Goal: Information Seeking & Learning: Compare options

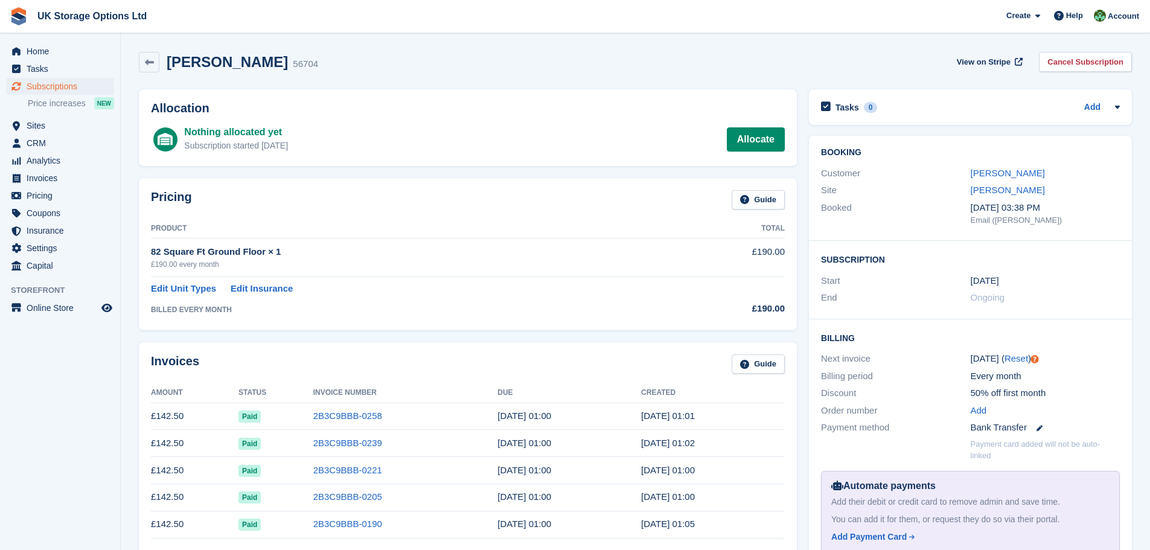
scroll to position [60, 0]
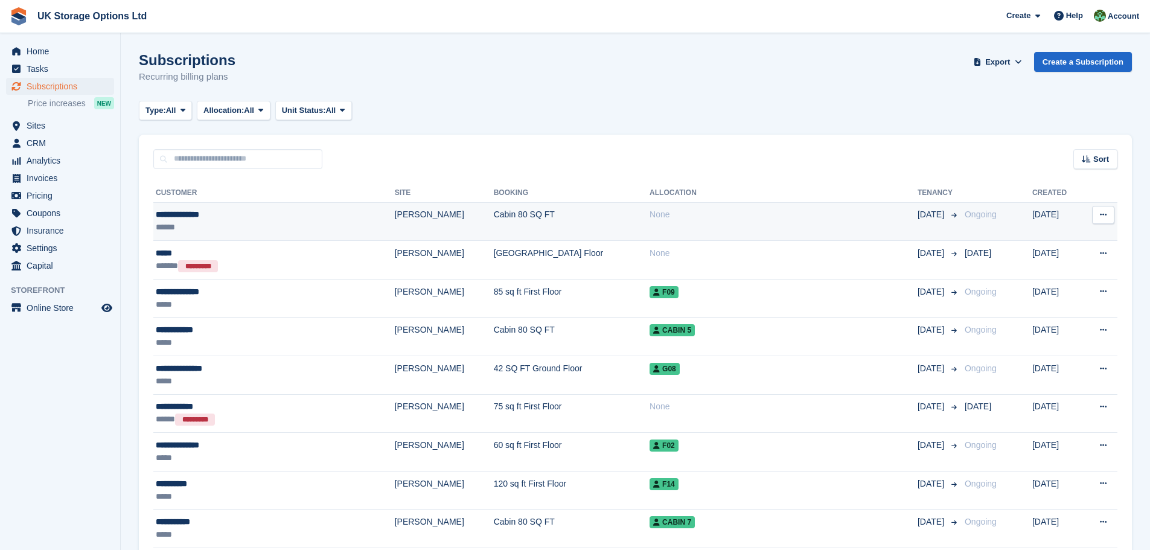
click at [232, 211] on div "**********" at bounding box center [239, 214] width 167 height 13
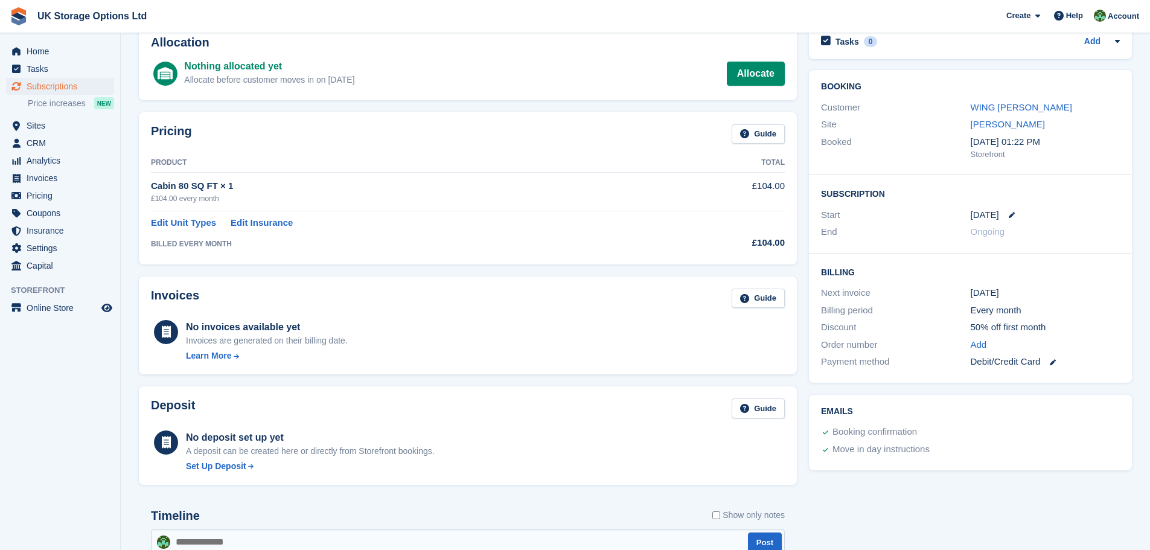
scroll to position [60, 0]
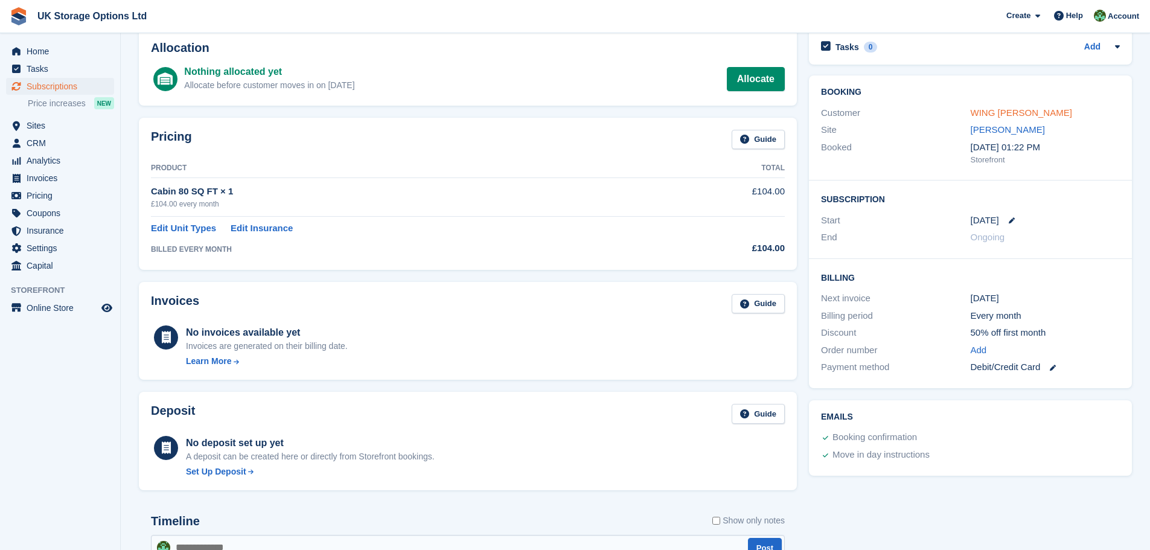
click at [1014, 114] on link "WING SUET CHAN" at bounding box center [1021, 112] width 101 height 10
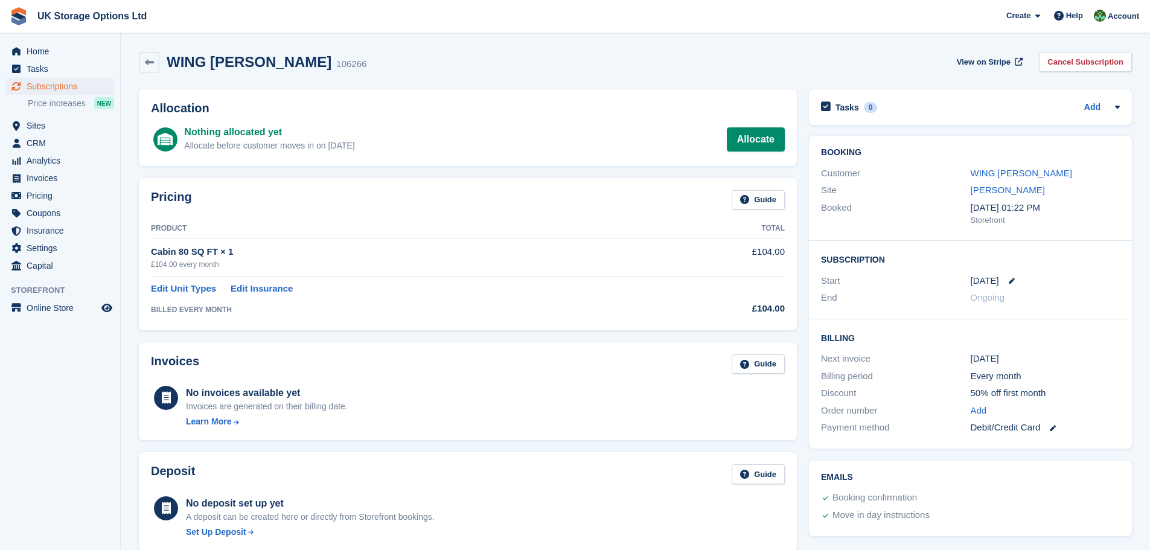
scroll to position [60, 0]
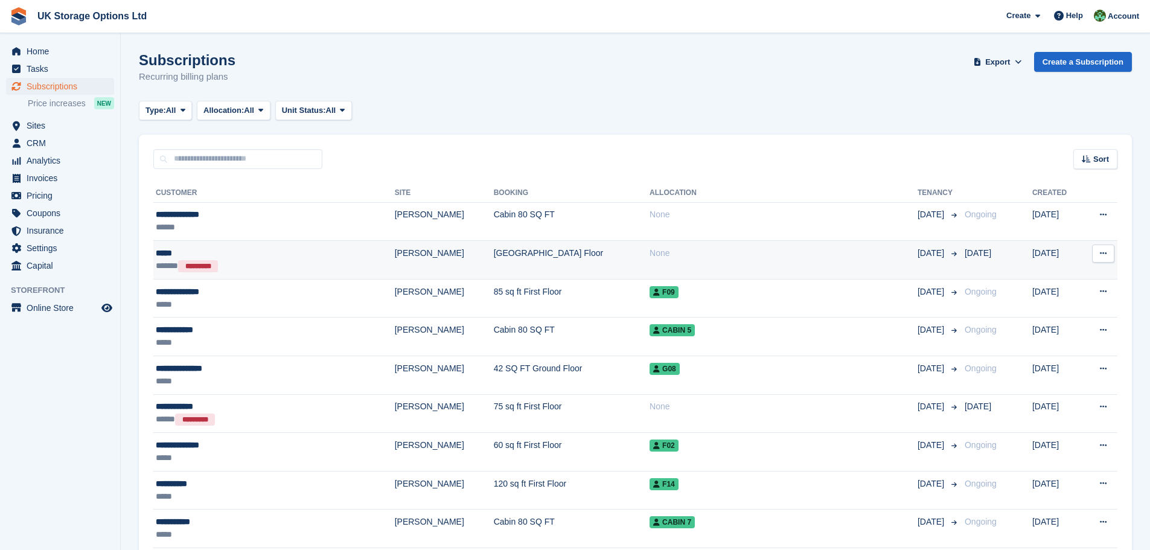
click at [494, 252] on td "82 Square Ft Ground Floor" at bounding box center [572, 260] width 156 height 39
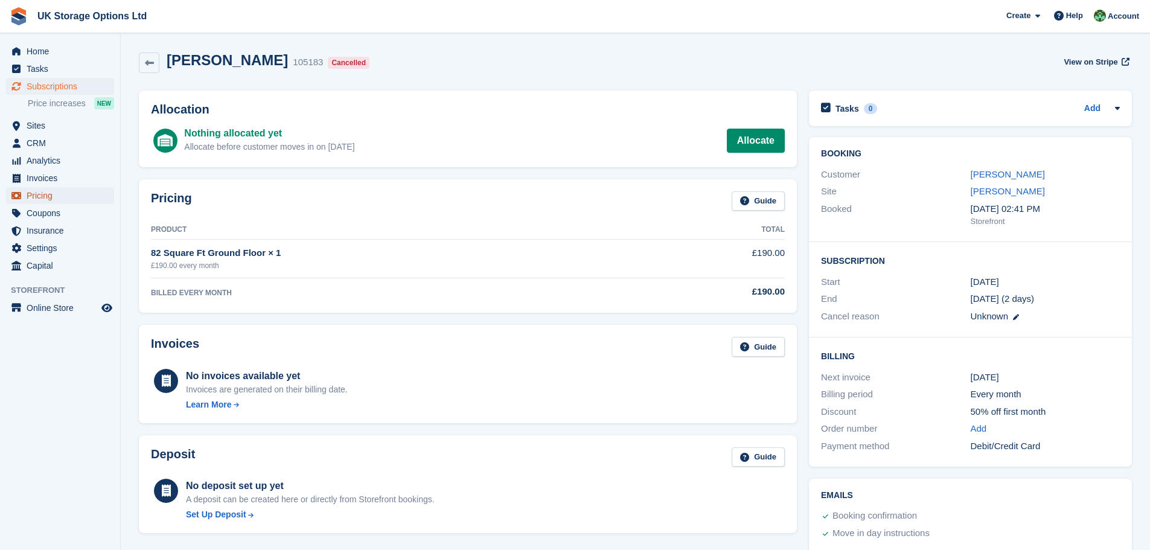
click at [65, 201] on span "Pricing" at bounding box center [63, 195] width 72 height 17
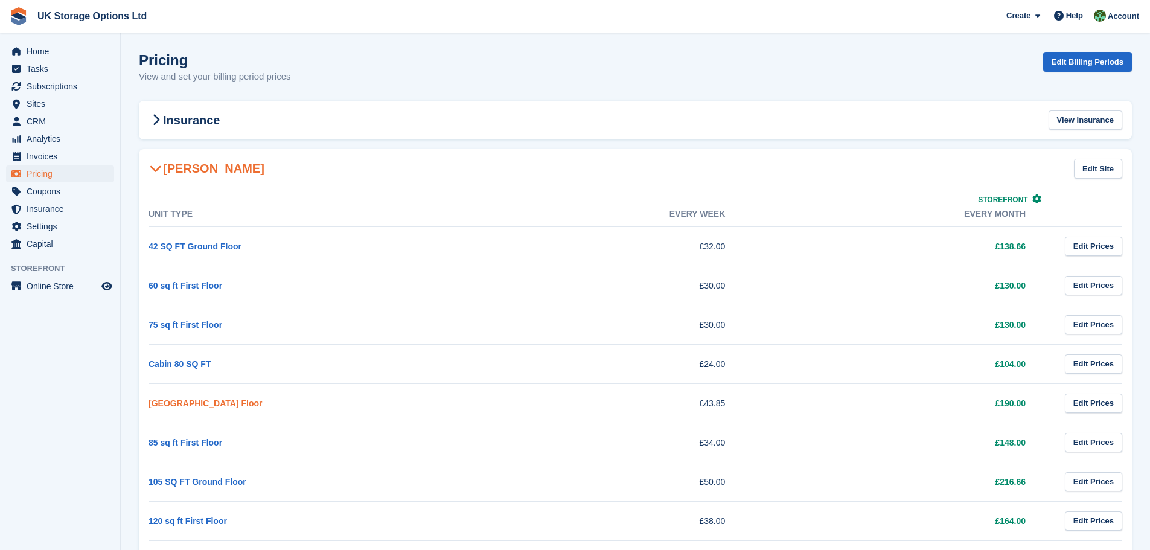
click at [211, 403] on link "[GEOGRAPHIC_DATA] Floor" at bounding box center [204, 403] width 113 height 10
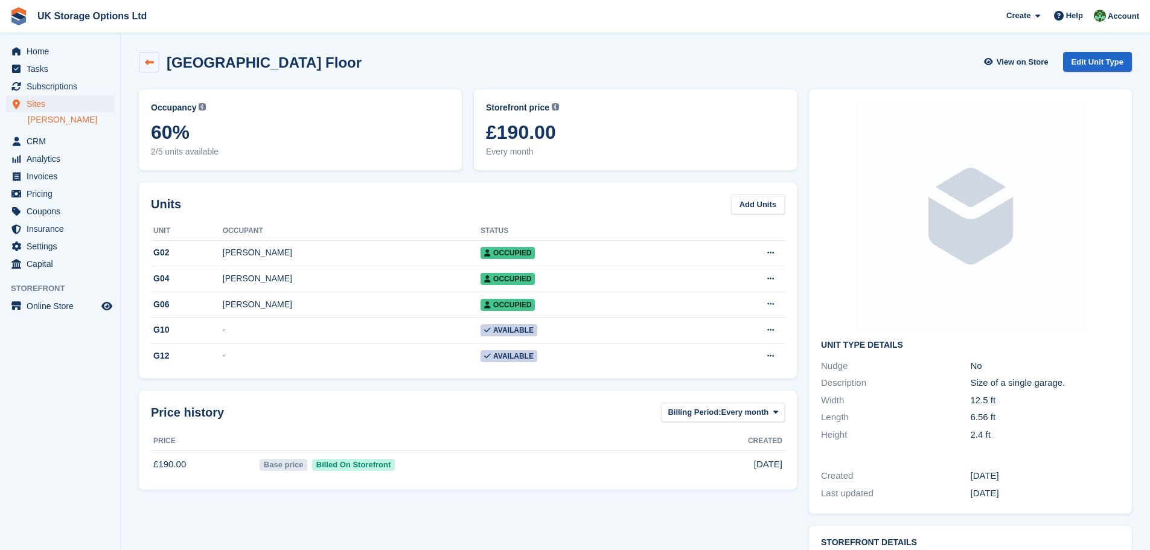
click at [149, 63] on icon at bounding box center [149, 62] width 9 height 9
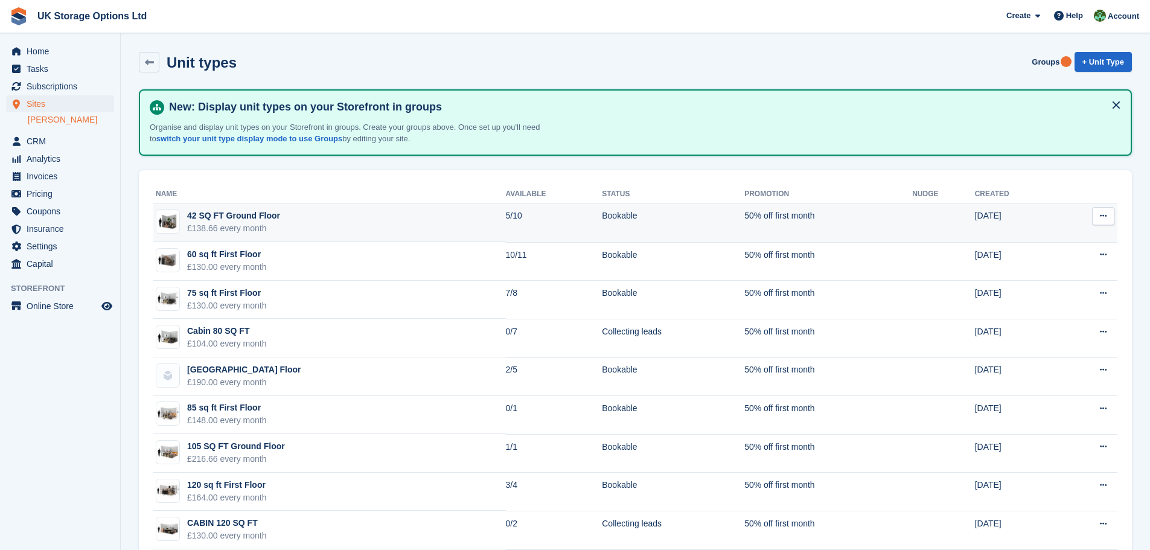
click at [318, 215] on td "42 SQ FT Ground Floor £138.66 every month" at bounding box center [329, 223] width 353 height 39
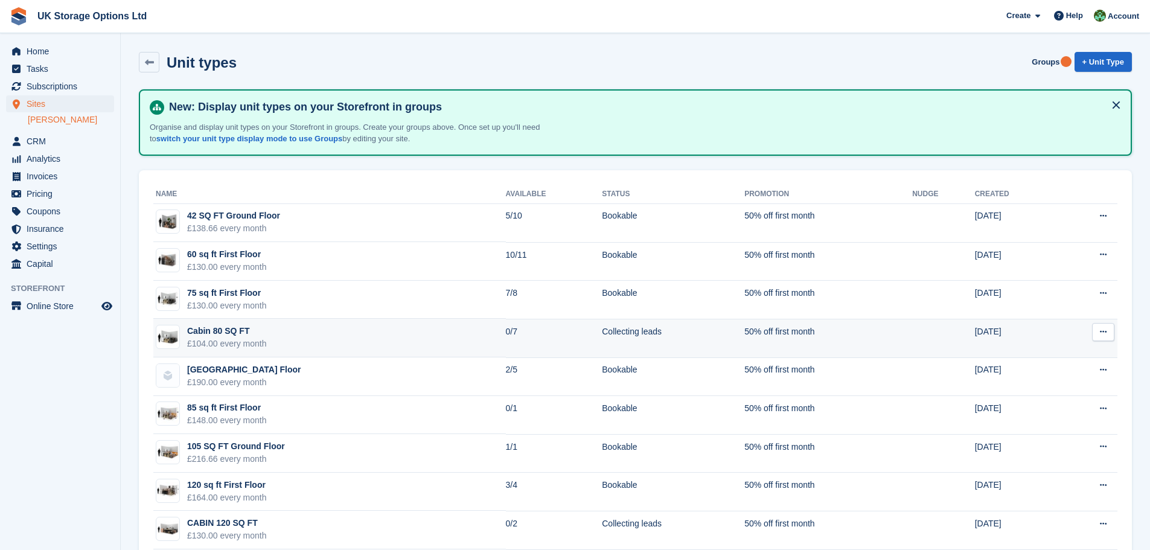
click at [280, 337] on td "Cabin 80 SQ FT £104.00 every month" at bounding box center [329, 338] width 353 height 39
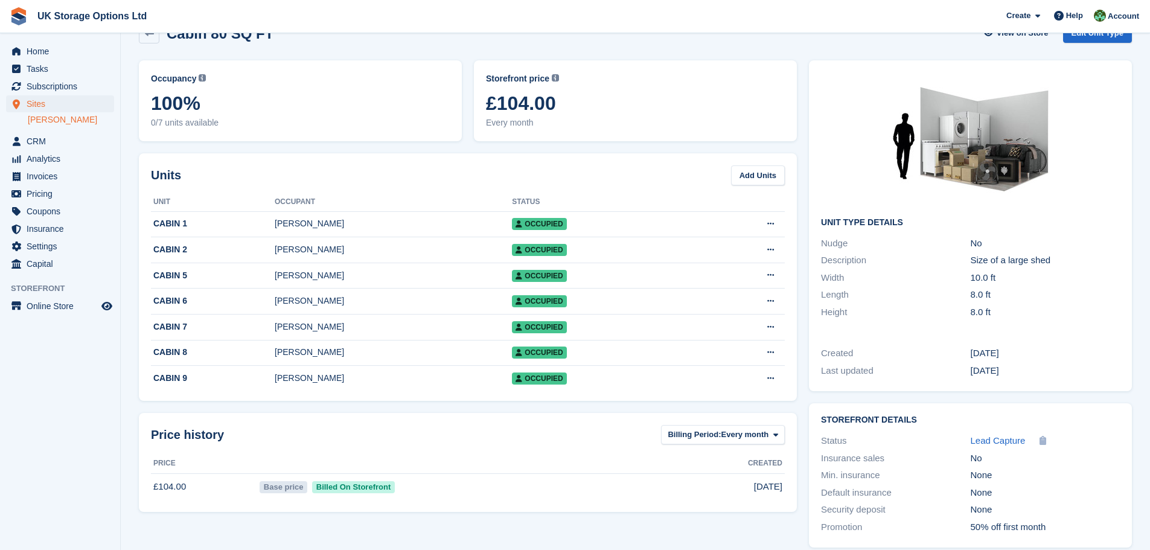
scroll to position [42, 0]
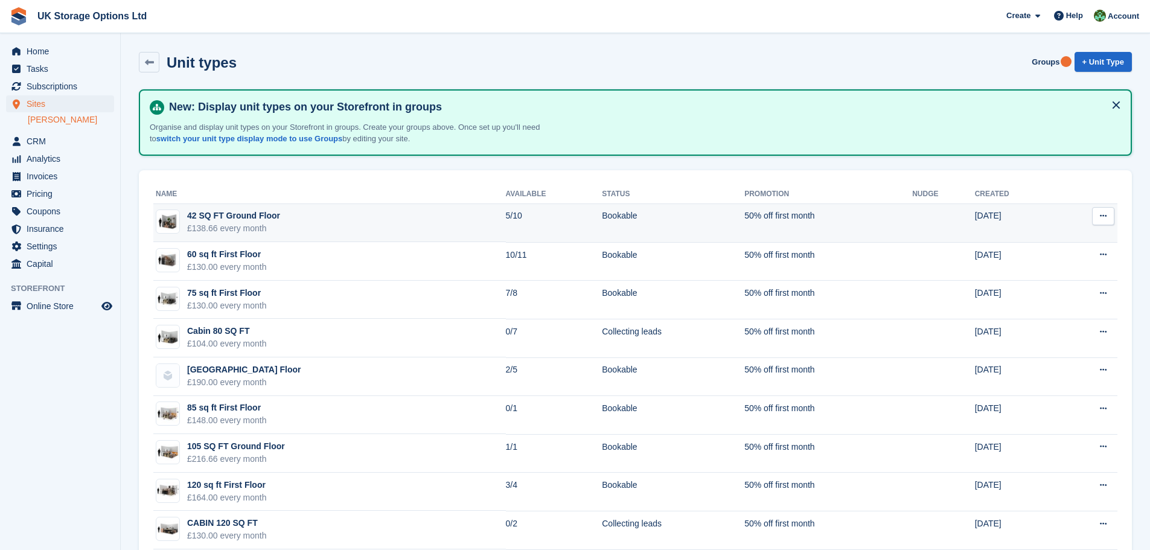
click at [277, 214] on td "42 SQ FT Ground Floor £138.66 every month" at bounding box center [329, 223] width 353 height 39
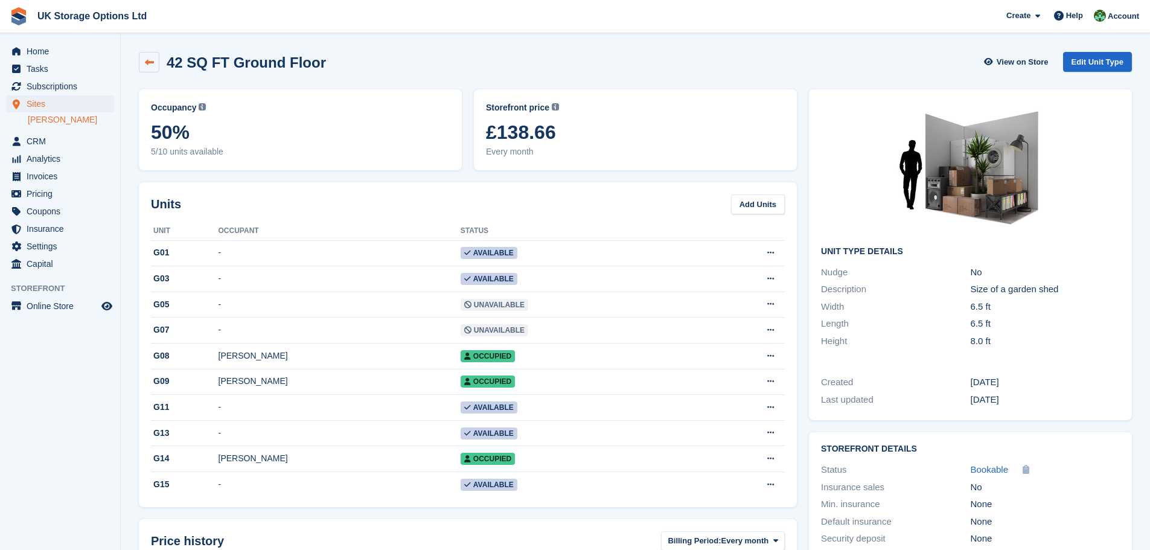
click at [152, 68] on link at bounding box center [149, 62] width 21 height 21
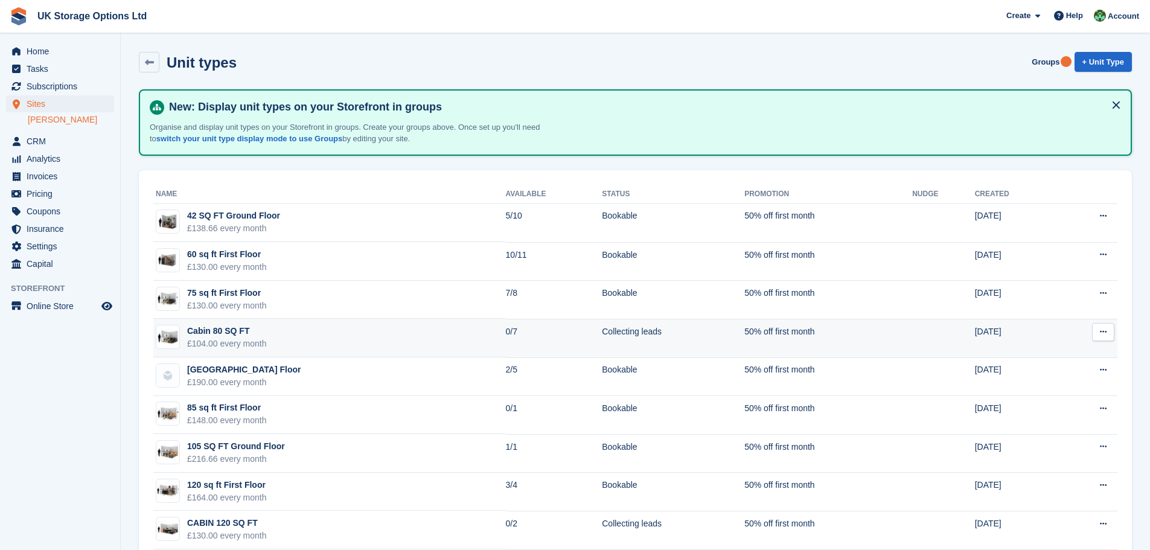
click at [307, 342] on td "Cabin 80 SQ FT £104.00 every month" at bounding box center [329, 338] width 353 height 39
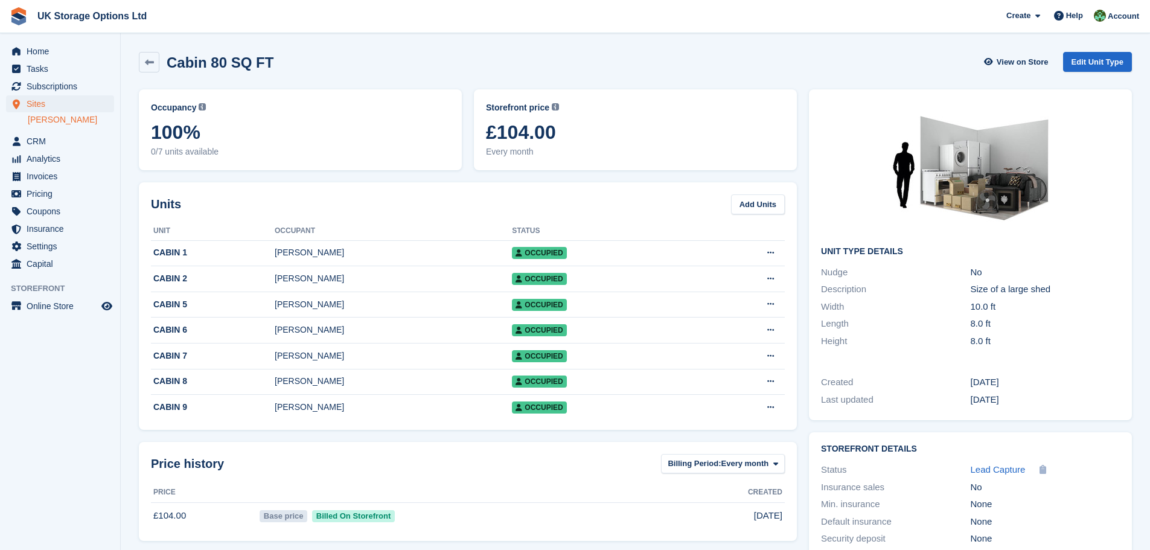
click at [516, 141] on span "£104.00" at bounding box center [635, 132] width 299 height 22
click at [30, 195] on span "Pricing" at bounding box center [63, 193] width 72 height 17
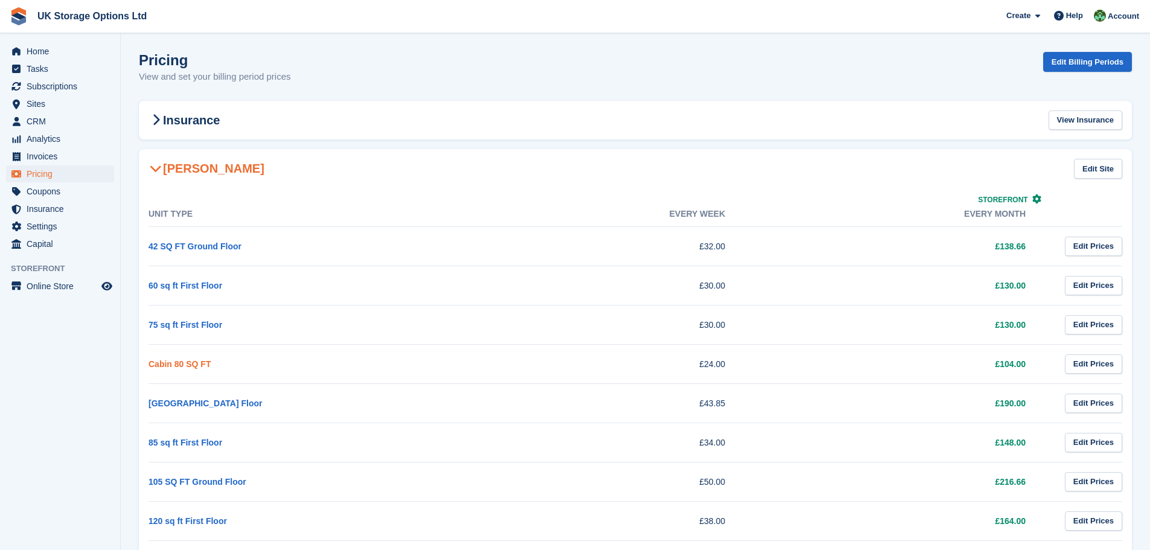
click at [191, 365] on link "Cabin 80 SQ FT" at bounding box center [179, 364] width 62 height 10
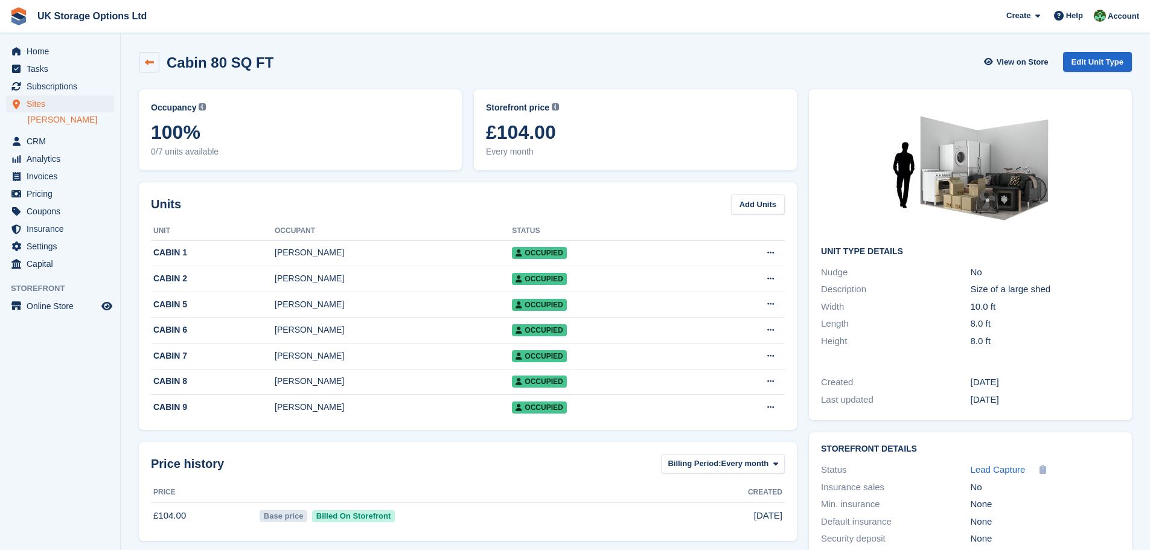
click at [154, 68] on link at bounding box center [149, 62] width 21 height 21
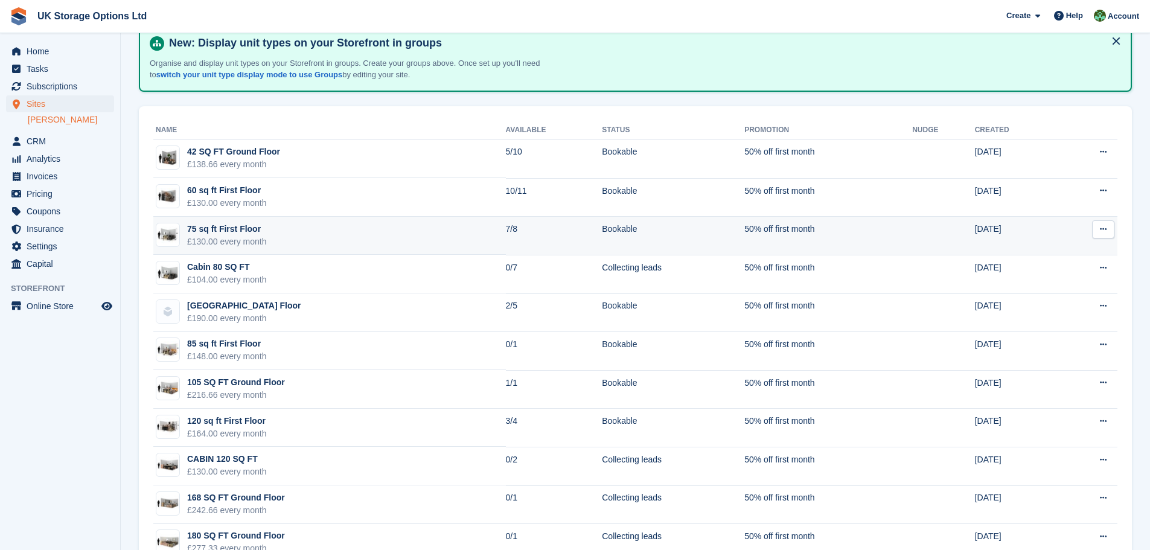
scroll to position [43, 0]
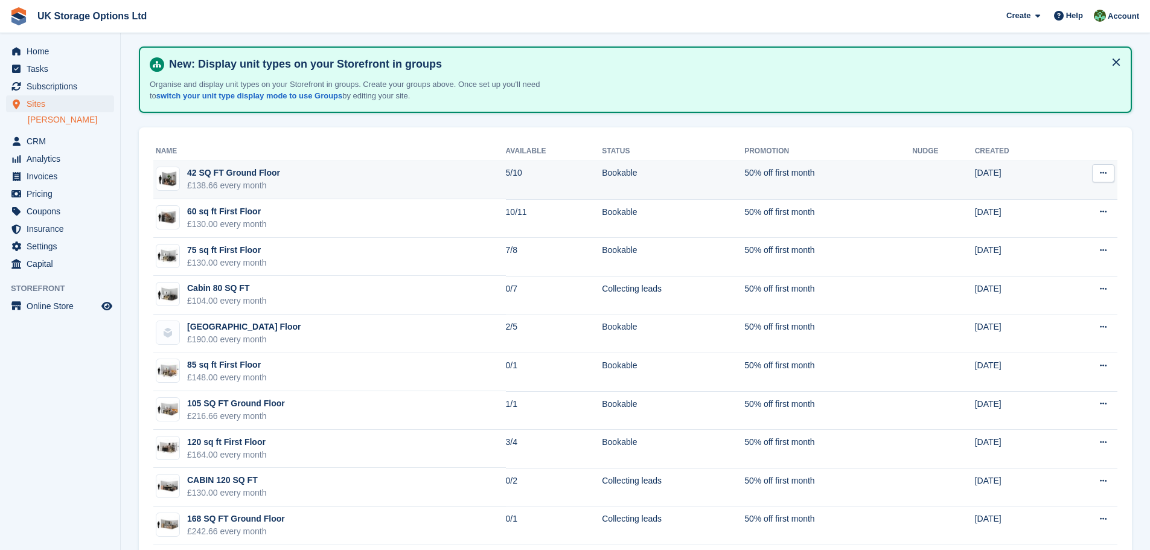
click at [346, 177] on td "42 SQ FT Ground Floor £138.66 every month" at bounding box center [329, 180] width 353 height 39
